Goal: Use online tool/utility: Use online tool/utility

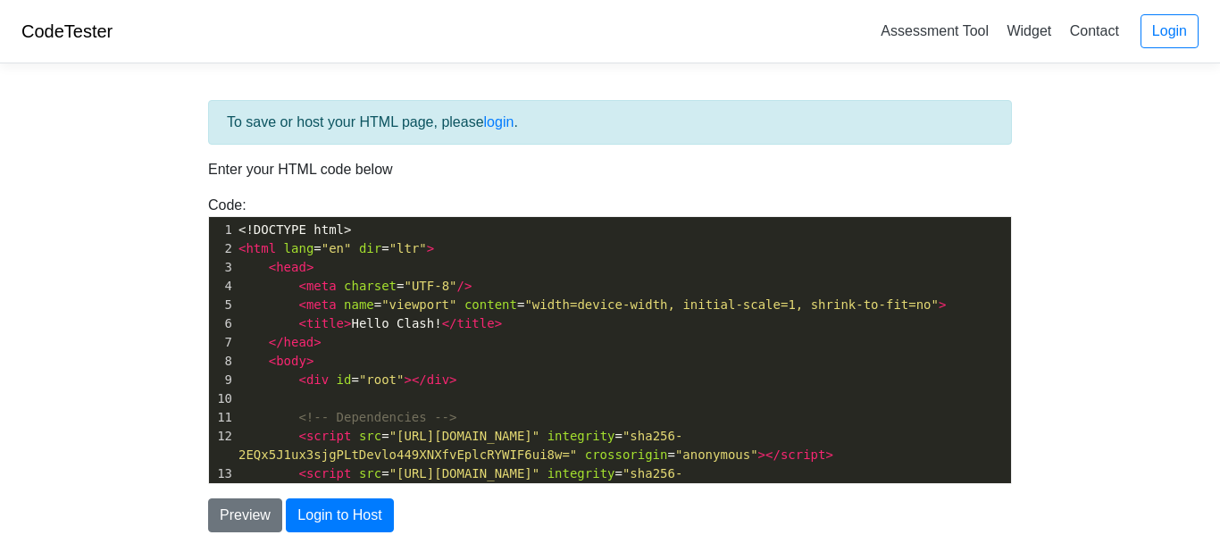
scroll to position [79, 0]
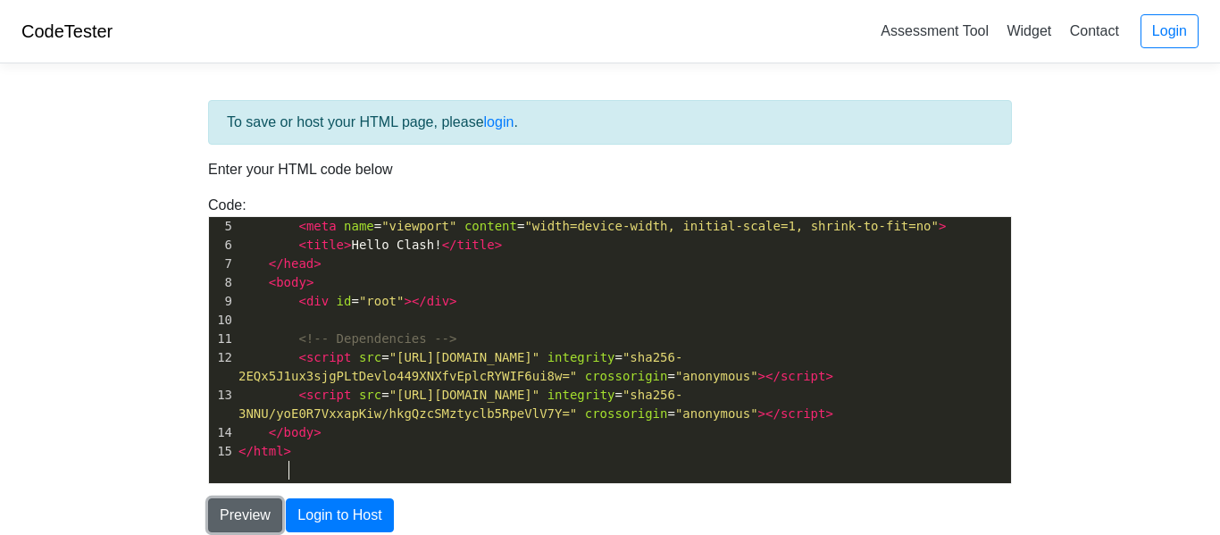
click at [246, 508] on button "Preview" at bounding box center [245, 515] width 74 height 34
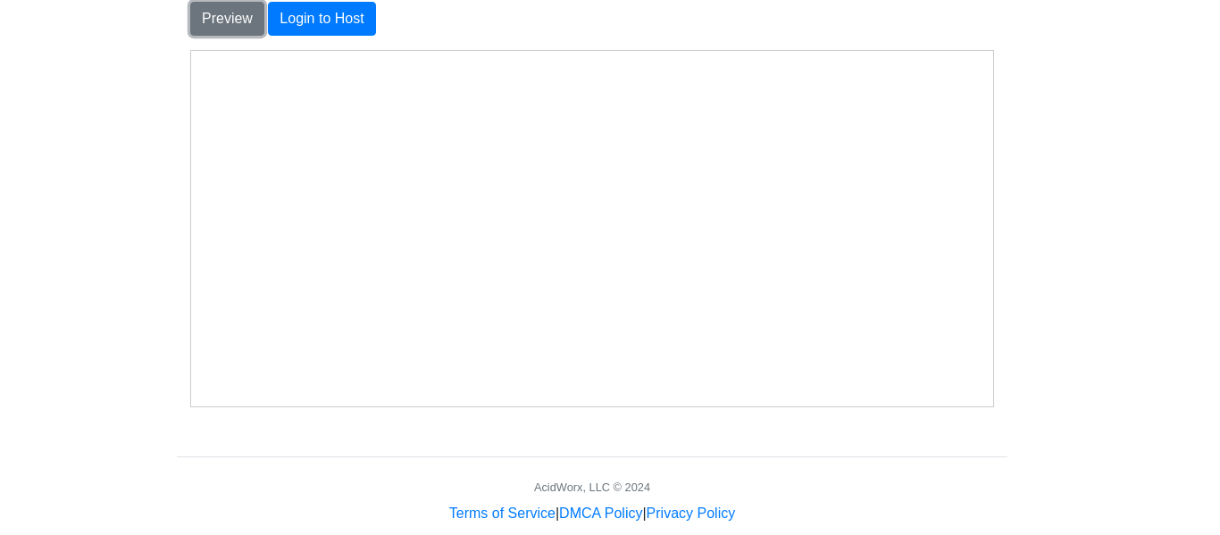
scroll to position [490, 18]
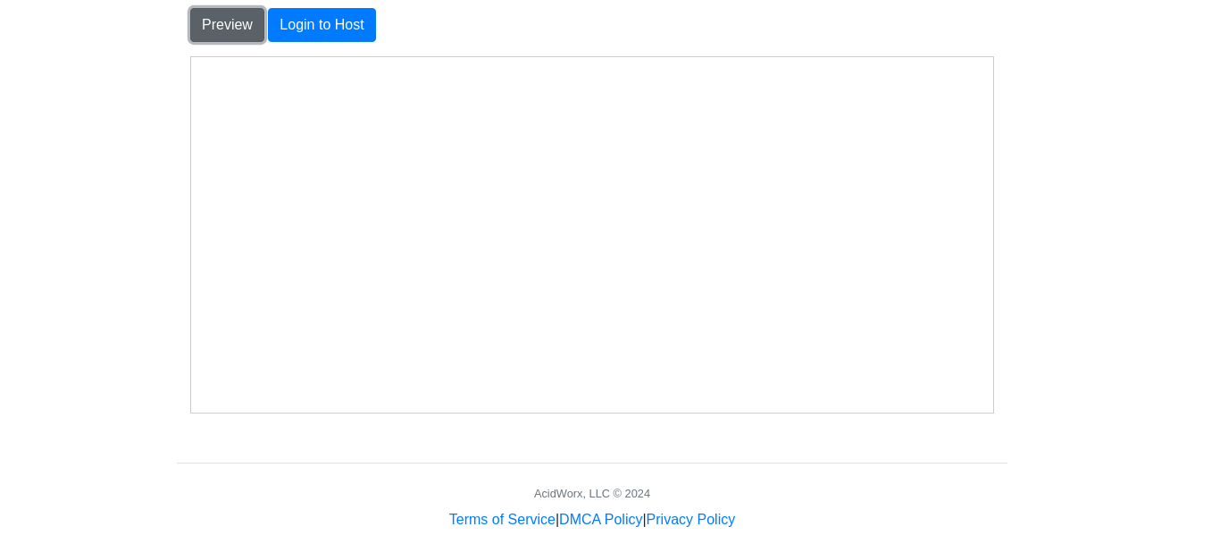
click at [221, 38] on button "Preview" at bounding box center [227, 25] width 74 height 34
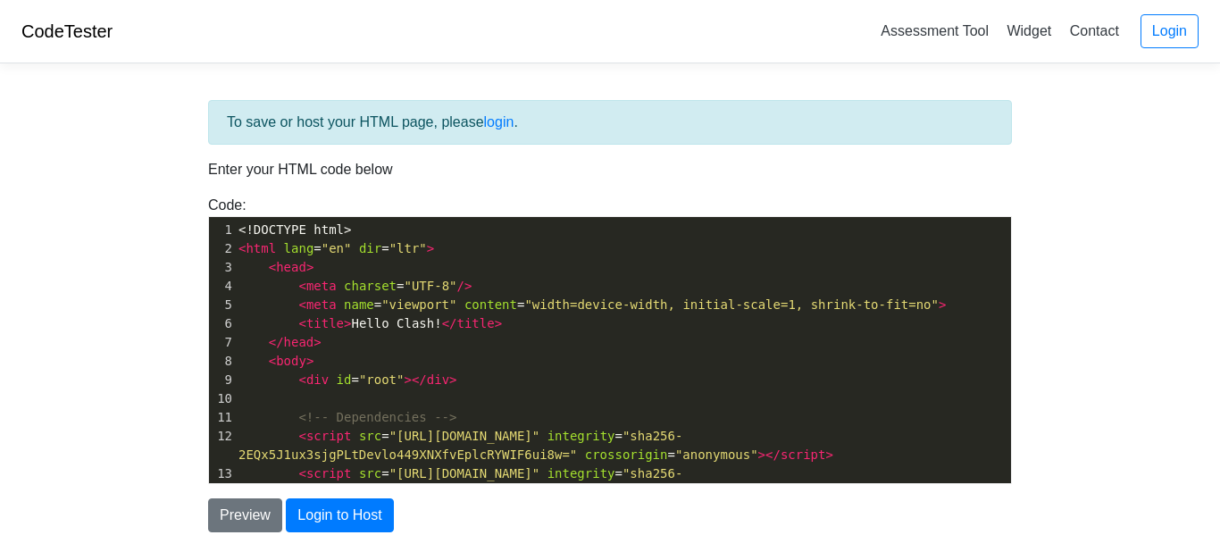
scroll to position [79, 0]
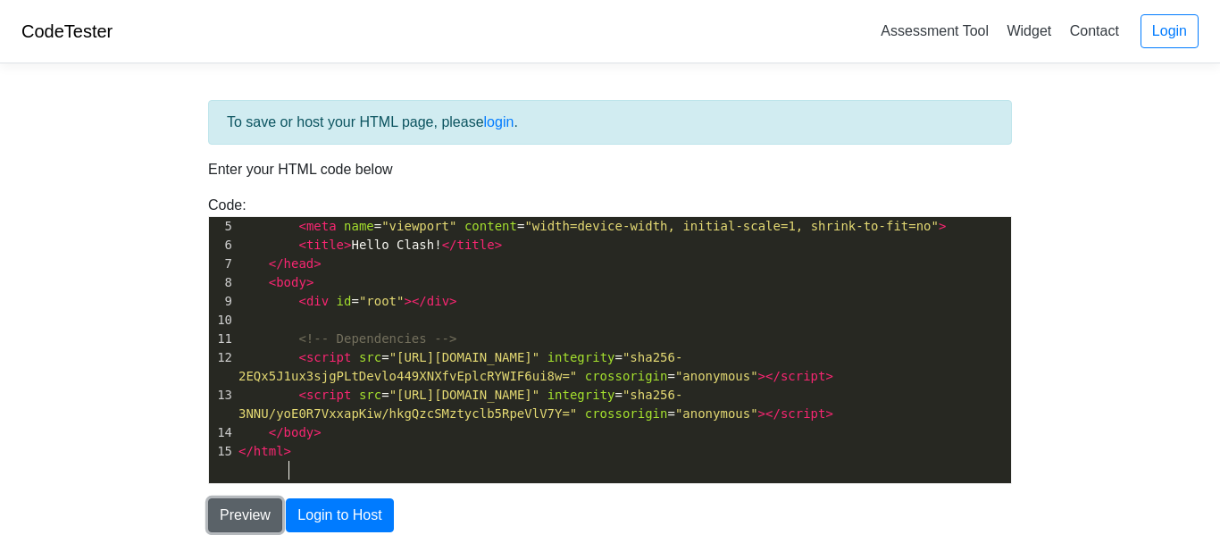
click at [263, 506] on button "Preview" at bounding box center [245, 515] width 74 height 34
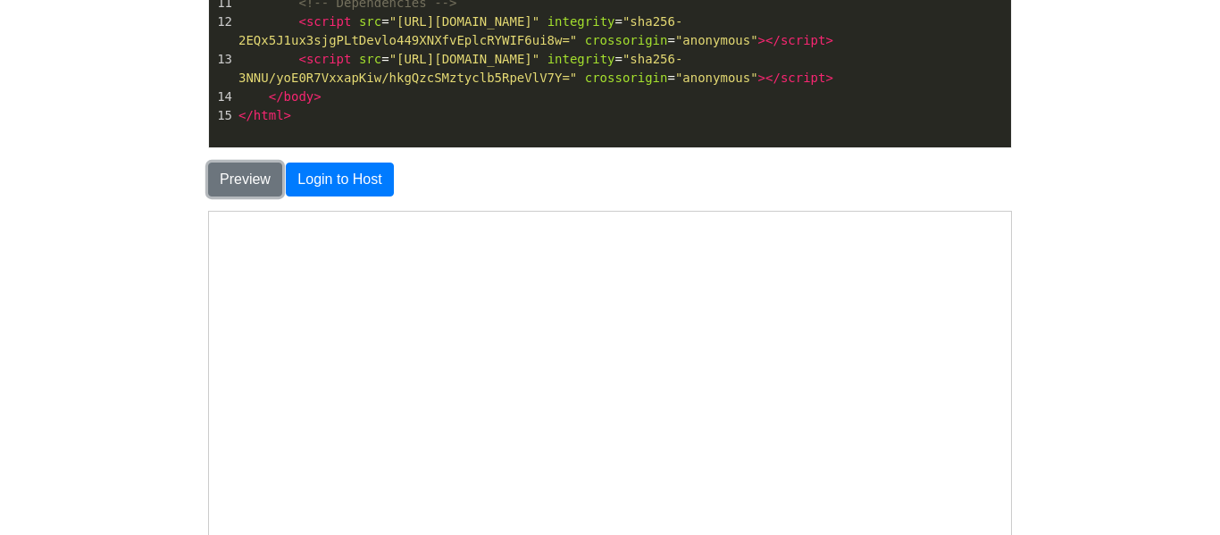
scroll to position [344, 0]
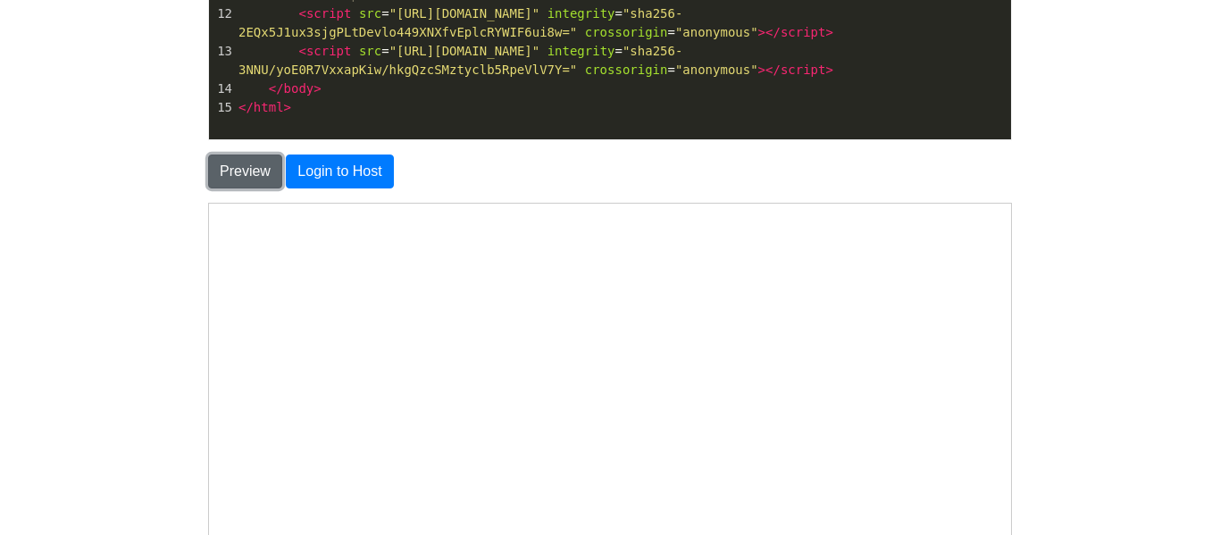
click at [242, 174] on button "Preview" at bounding box center [245, 171] width 74 height 34
